Goal: Book appointment/travel/reservation

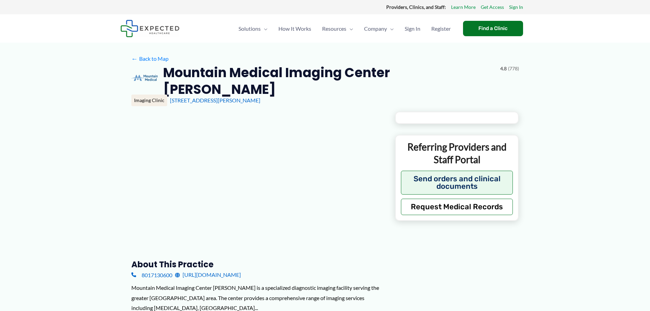
type input "**********"
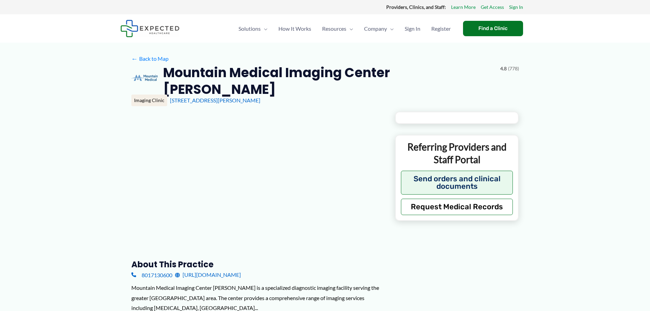
type input "**********"
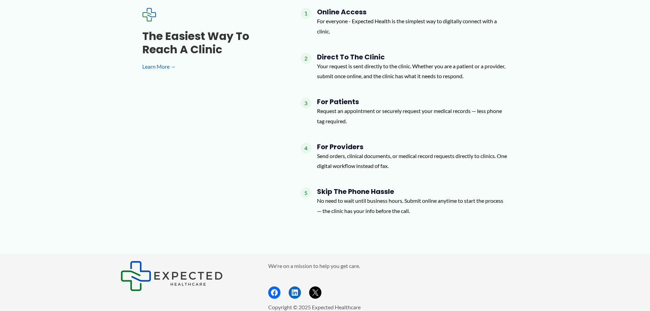
scroll to position [957, 0]
